Goal: Information Seeking & Learning: Learn about a topic

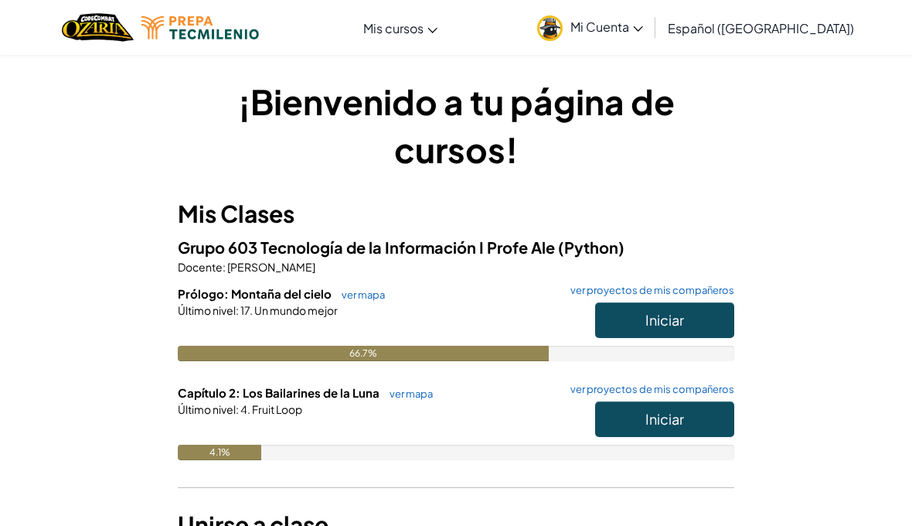
click at [717, 310] on button "Iniciar" at bounding box center [664, 320] width 139 height 36
click at [677, 424] on span "Iniciar" at bounding box center [665, 419] width 39 height 18
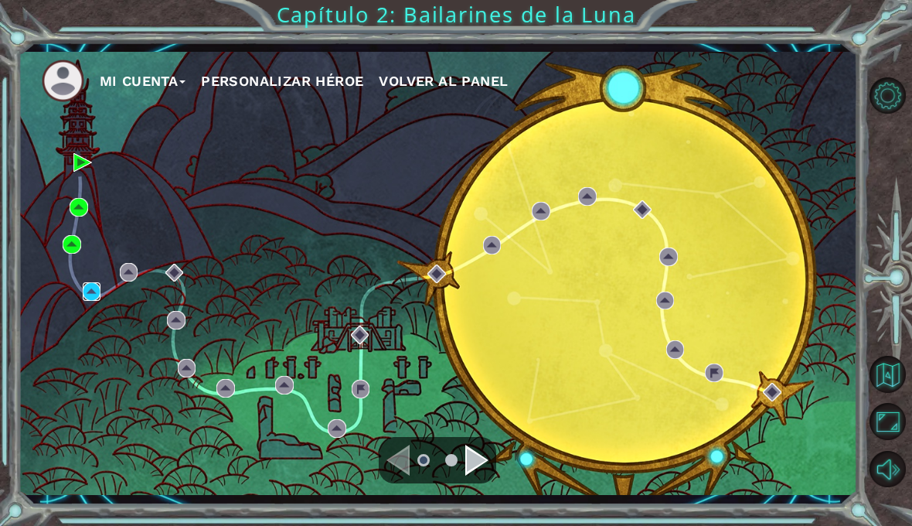
click at [90, 290] on img at bounding box center [92, 291] width 19 height 19
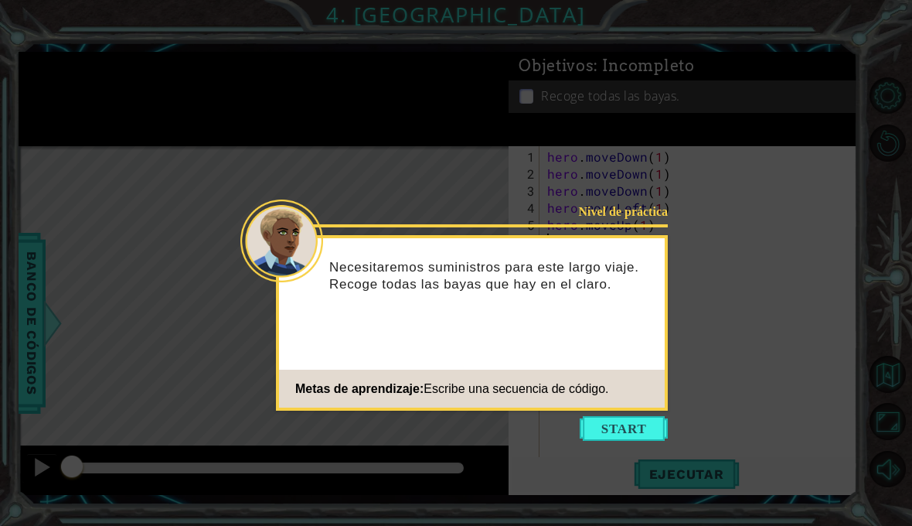
click at [610, 440] on button "Start" at bounding box center [624, 428] width 88 height 25
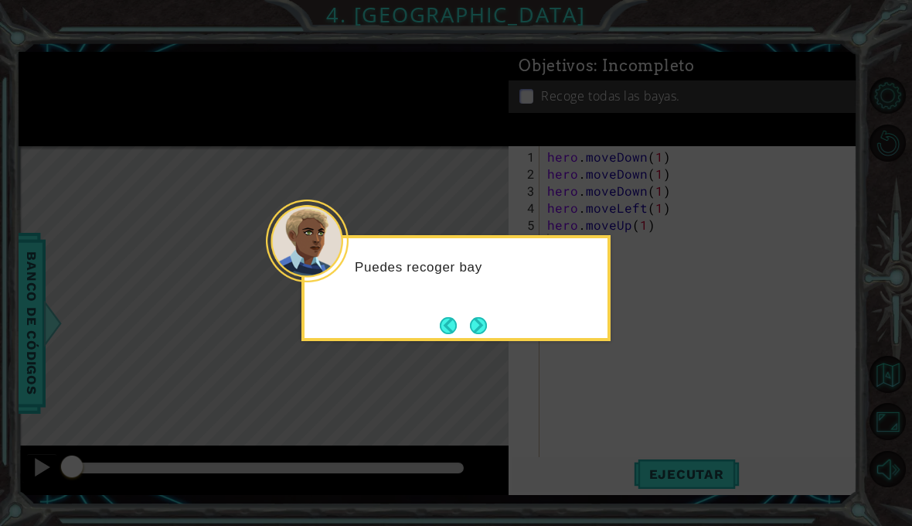
click at [486, 334] on button "Next" at bounding box center [479, 325] width 18 height 18
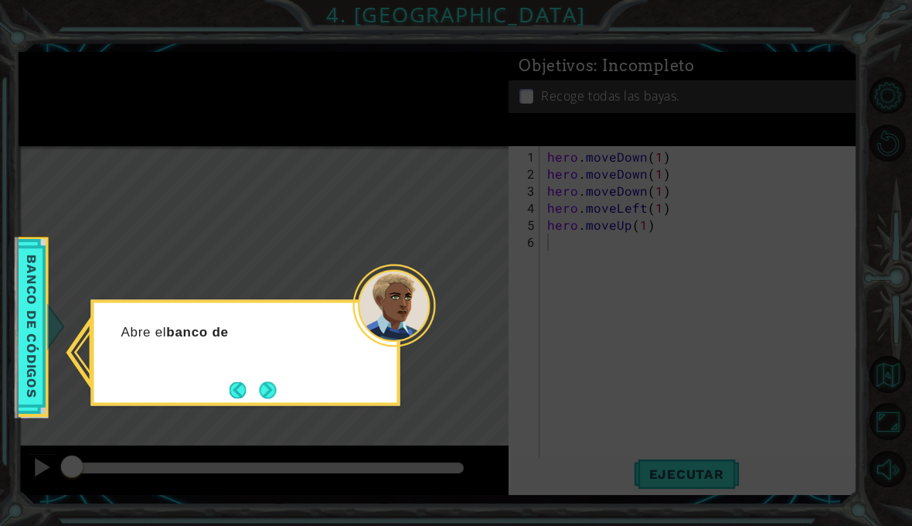
click at [265, 392] on button "Next" at bounding box center [268, 390] width 18 height 18
click at [264, 381] on button "Next" at bounding box center [268, 390] width 18 height 18
